Goal: Check status

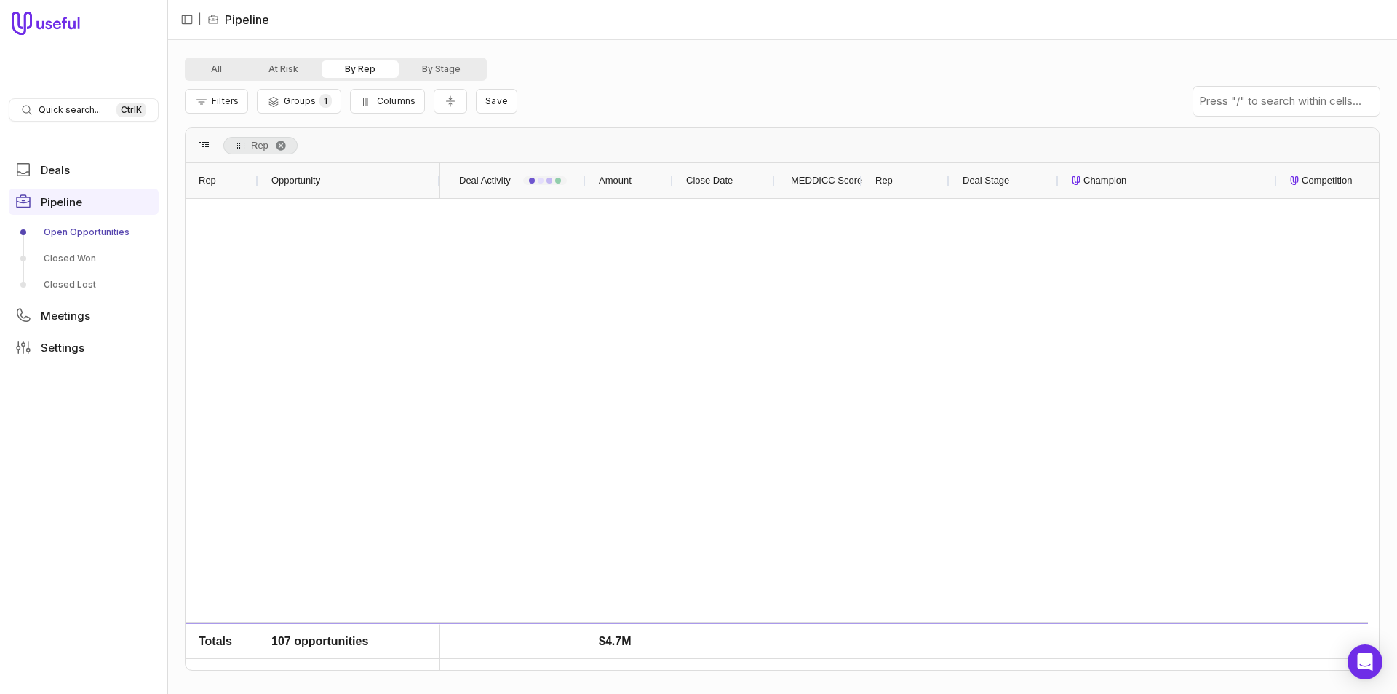
scroll to position [2402, 0]
